Goal: Task Accomplishment & Management: Manage account settings

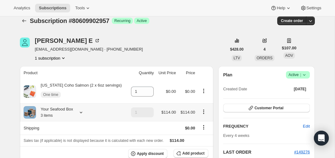
scroll to position [7, 0]
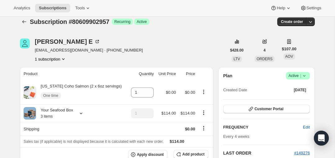
click at [300, 76] on span "Active |" at bounding box center [298, 76] width 19 height 6
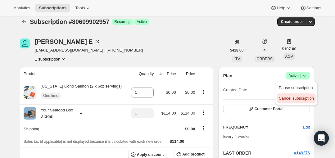
click at [288, 99] on span "Cancel subscription" at bounding box center [296, 98] width 35 height 5
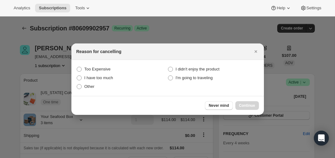
scroll to position [0, 0]
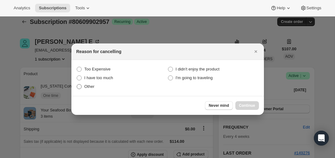
click at [80, 86] on span ":r32:" at bounding box center [79, 86] width 5 height 5
click at [77, 85] on input "Other" at bounding box center [77, 84] width 0 height 0
radio input "true"
click at [245, 99] on div "Never mind Continue" at bounding box center [168, 105] width 193 height 19
click at [252, 106] on span "Continue" at bounding box center [247, 105] width 16 height 5
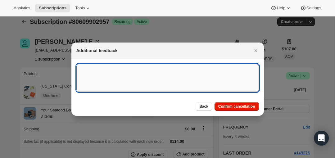
click at [139, 78] on textarea ":r32:" at bounding box center [167, 78] width 183 height 28
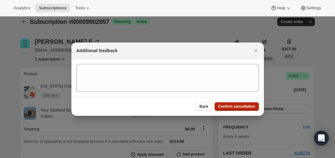
click at [243, 106] on span "Confirm cancellation" at bounding box center [237, 106] width 37 height 5
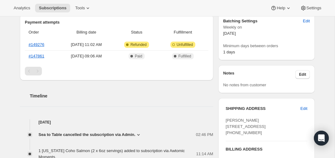
scroll to position [207, 0]
